Goal: Task Accomplishment & Management: Manage account settings

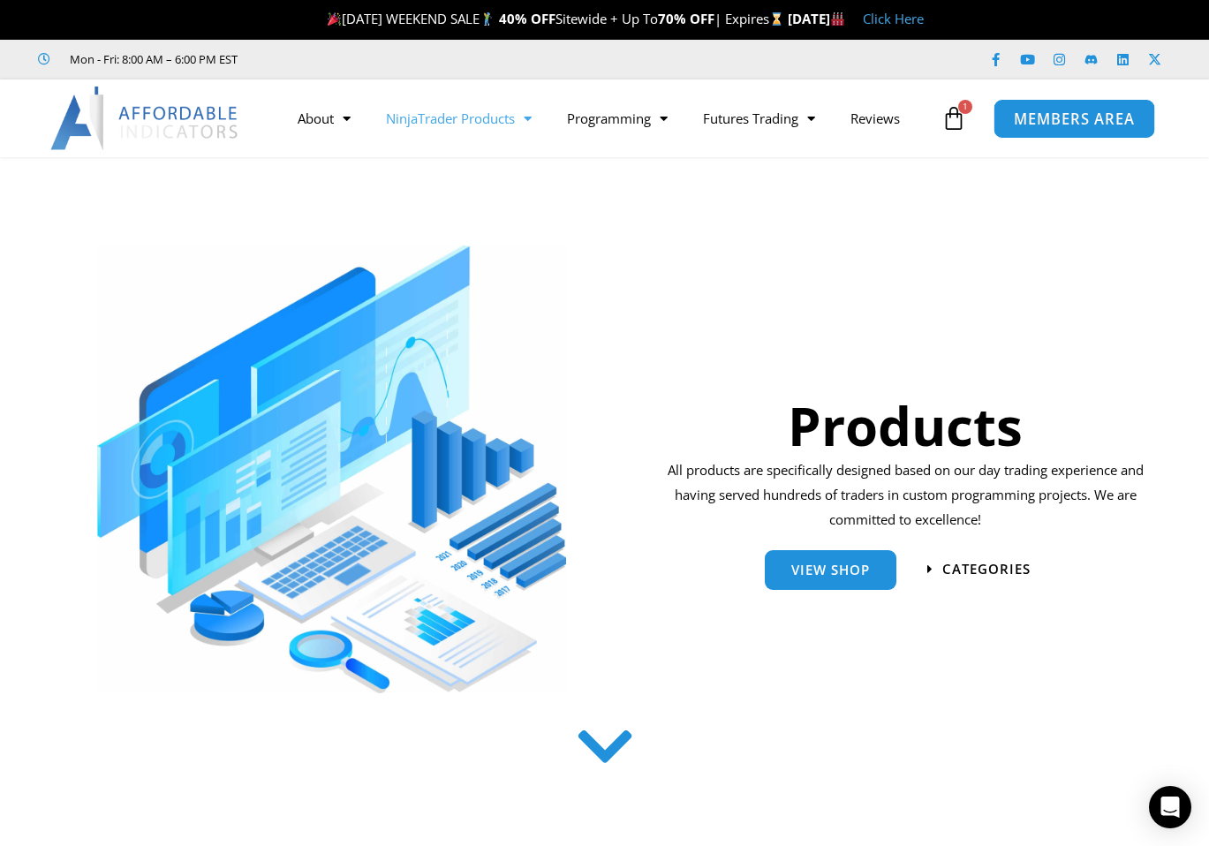
click at [1070, 107] on link "MEMBERS AREA" at bounding box center [1075, 118] width 162 height 40
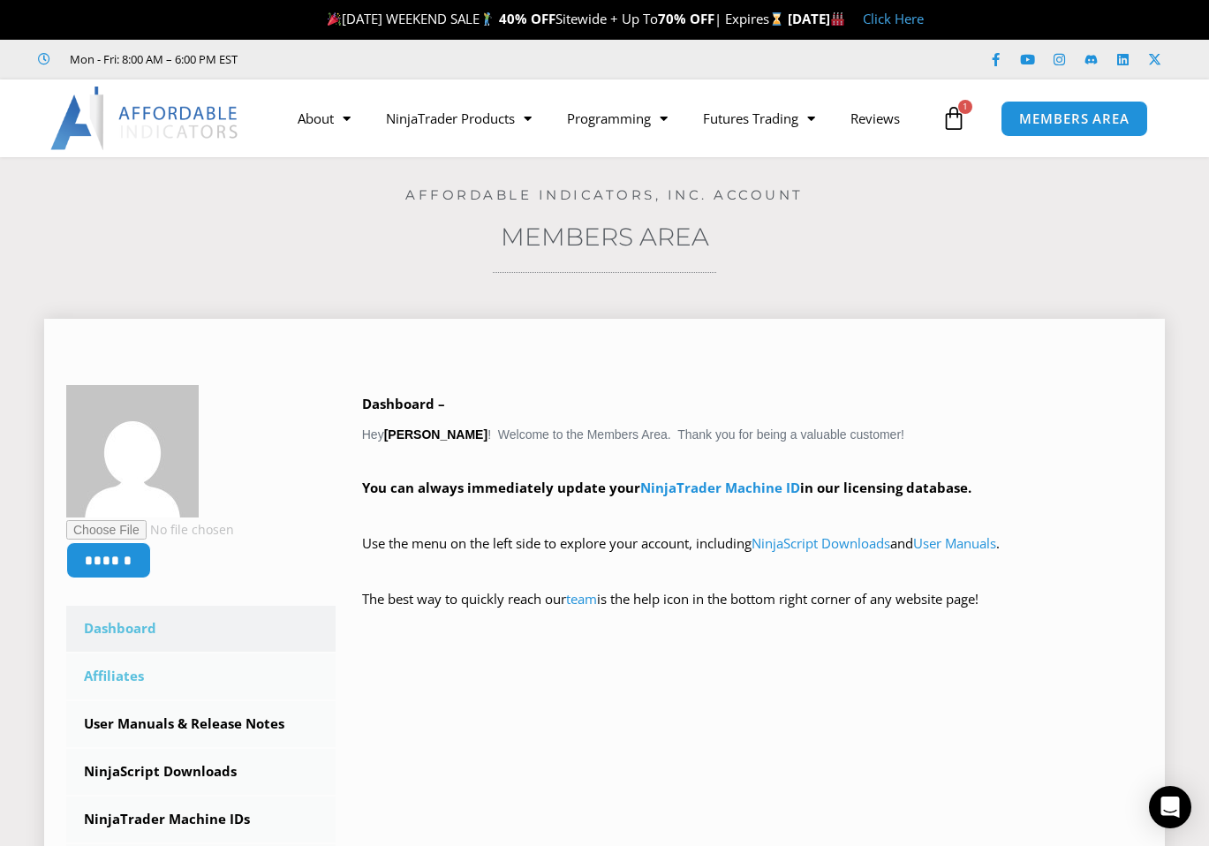
click at [140, 687] on link "Affiliates" at bounding box center [200, 677] width 269 height 46
